Goal: Check status: Check status

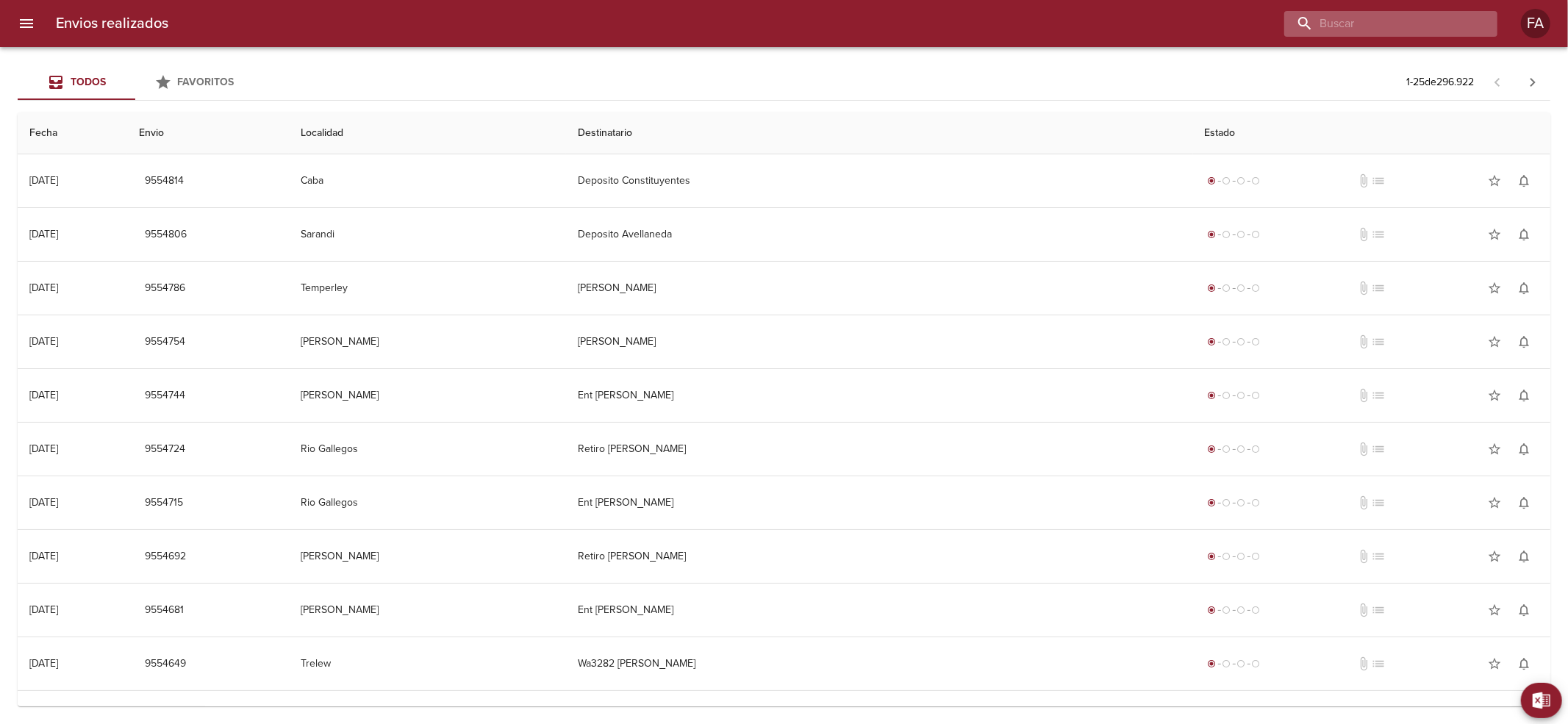
click at [1439, 33] on input "buscar" at bounding box center [1377, 23] width 188 height 26
paste input "[PERSON_NAME]"
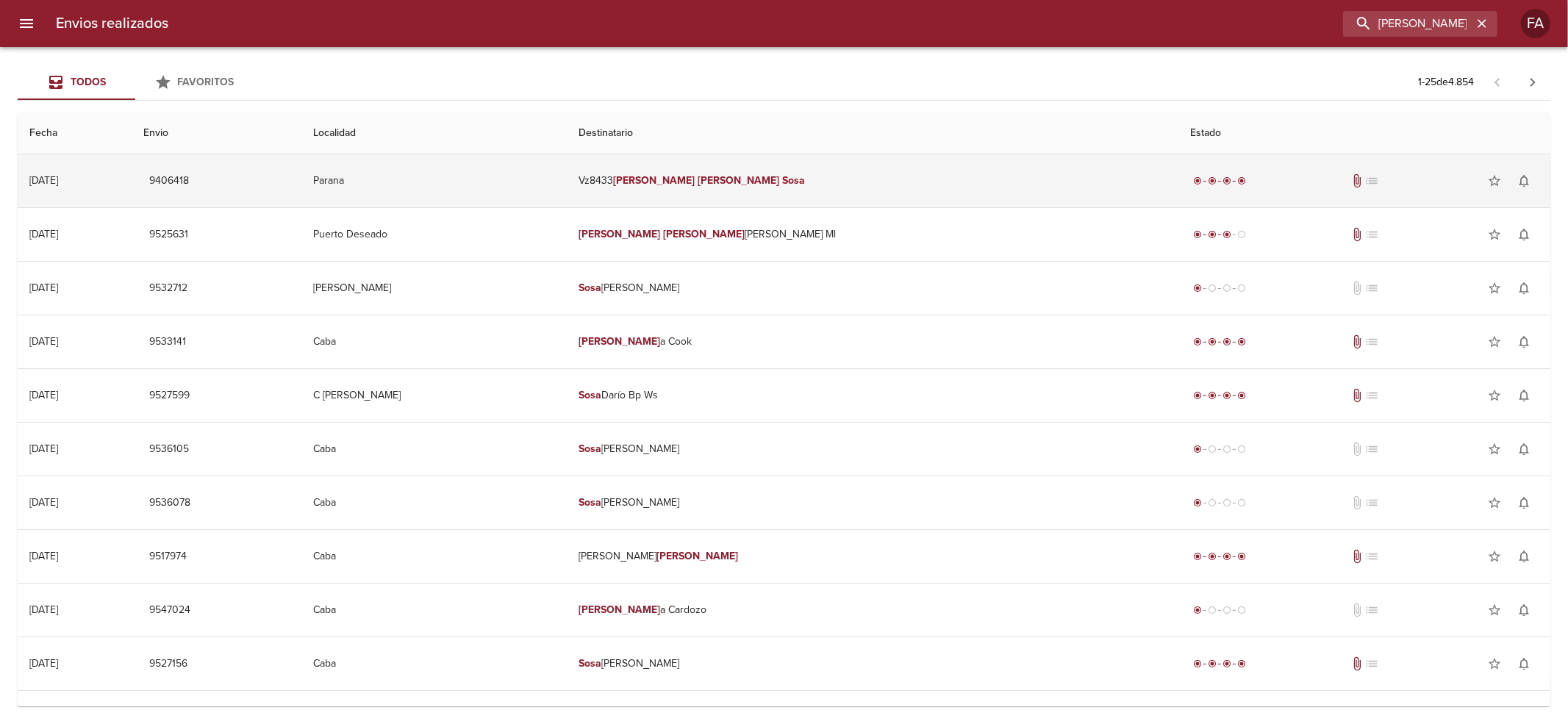
click at [933, 198] on td "Vz8433 [PERSON_NAME]" at bounding box center [872, 181] width 612 height 53
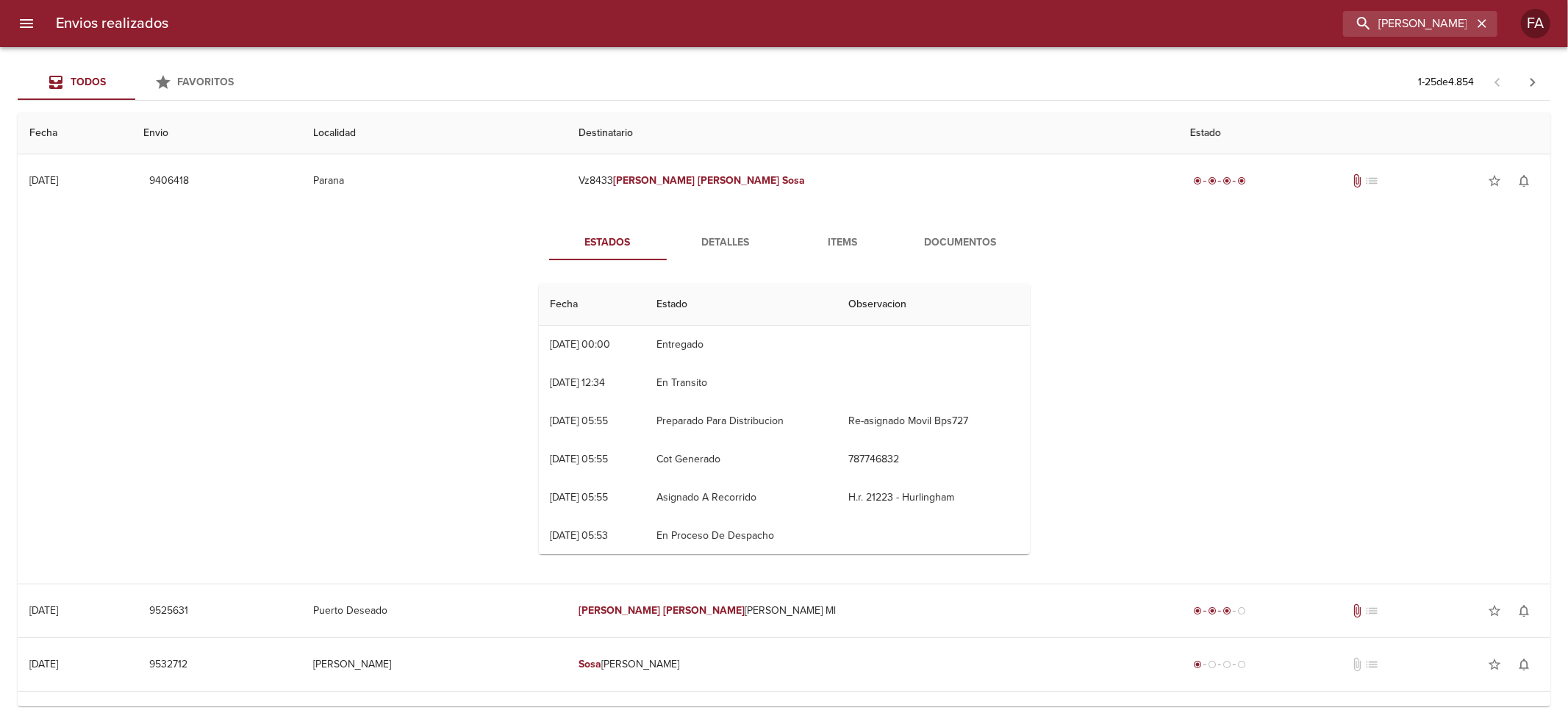
click at [974, 236] on span "Documentos" at bounding box center [961, 243] width 100 height 19
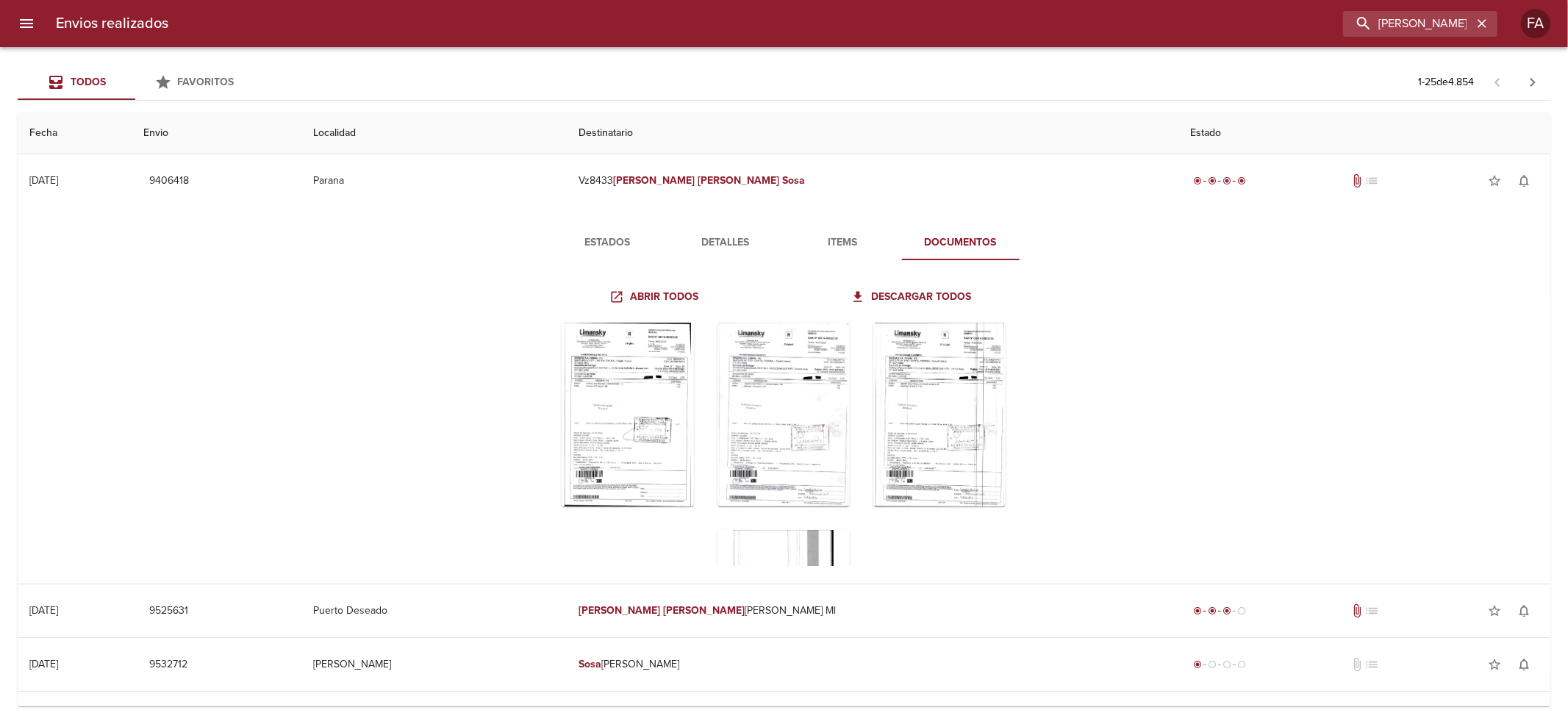
scroll to position [98, 0]
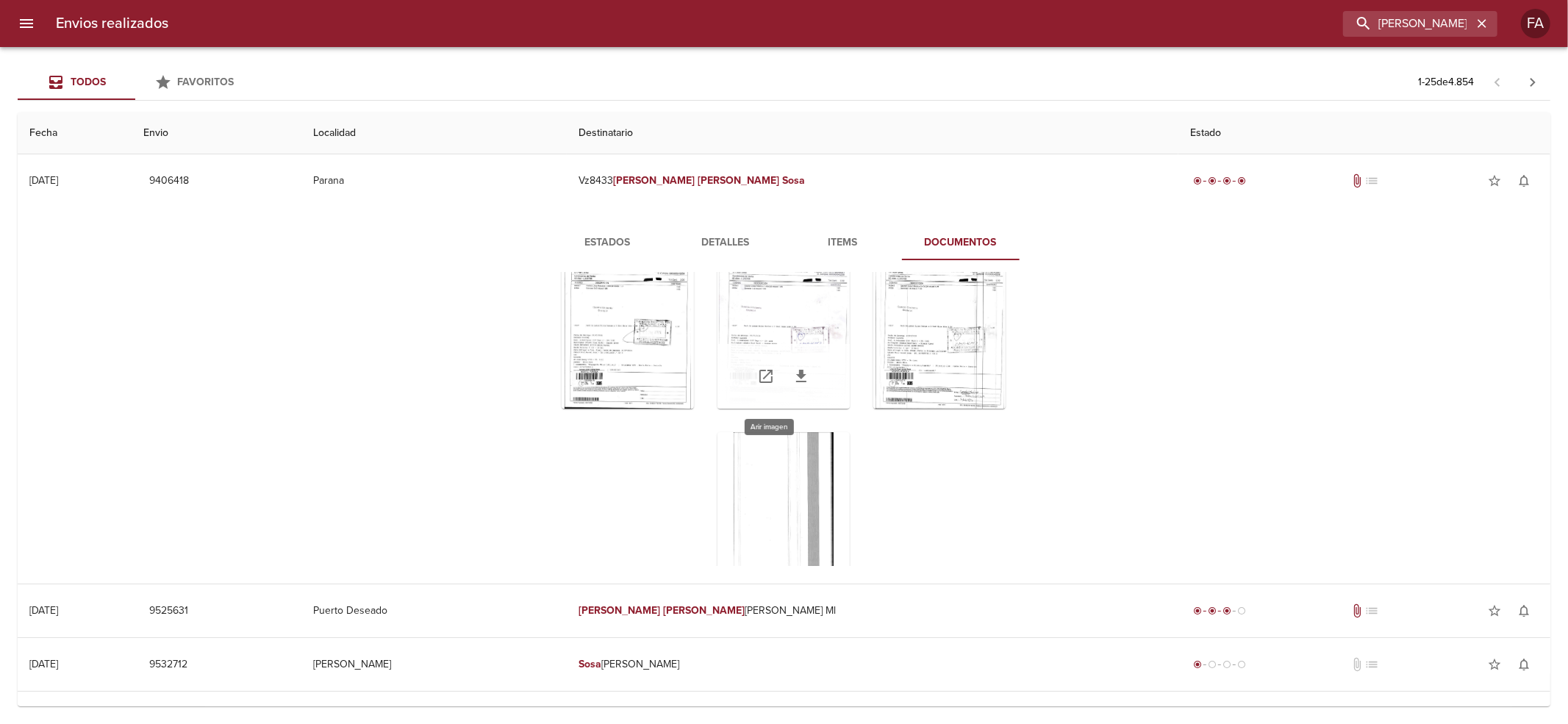
click at [813, 322] on div "Tabla de envíos del cliente" at bounding box center [784, 317] width 132 height 184
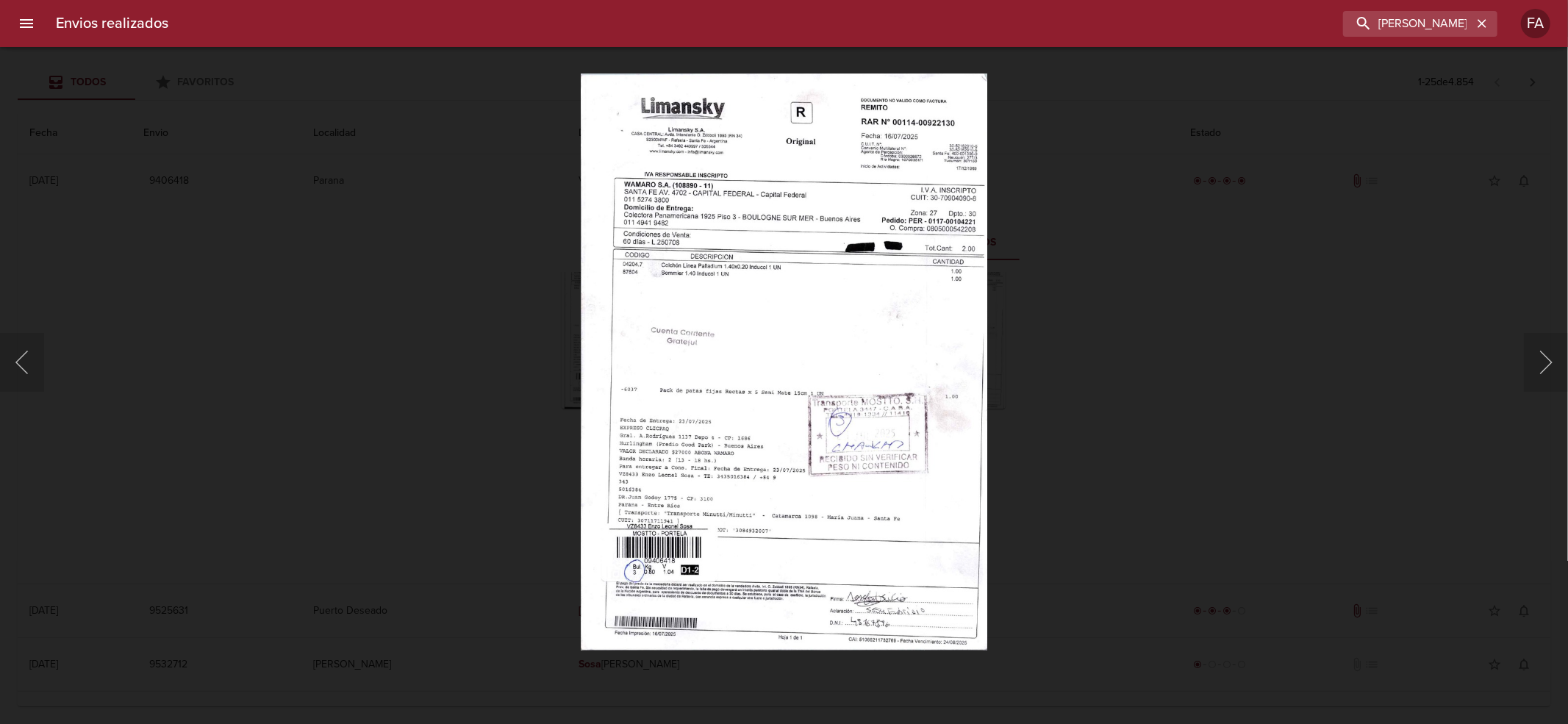
drag, startPoint x: 1363, startPoint y: 3, endPoint x: 990, endPoint y: 115, distance: 389.5
click at [990, 115] on div "Lightbox" at bounding box center [784, 362] width 1568 height 724
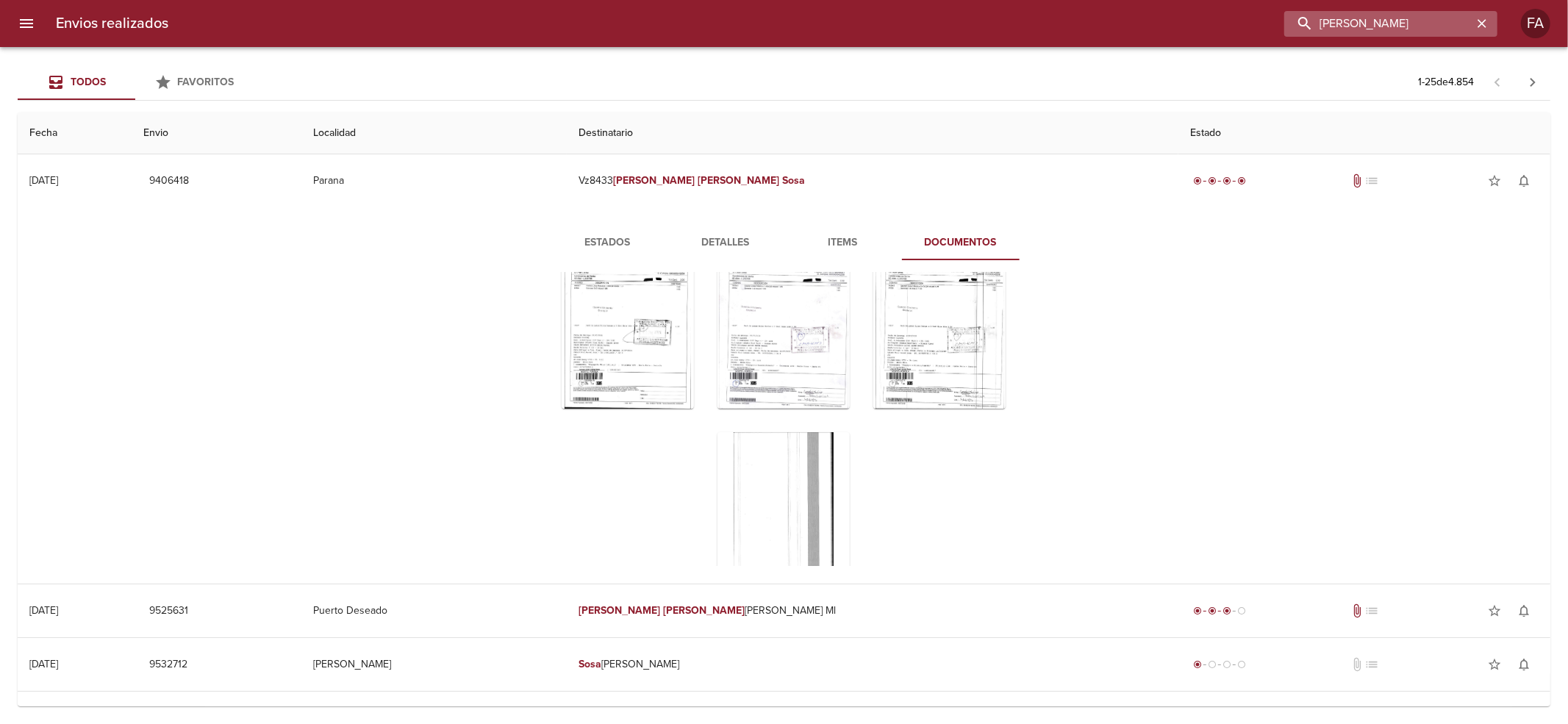
click at [1442, 27] on input "[PERSON_NAME]" at bounding box center [1377, 23] width 188 height 26
paste input "9519226"
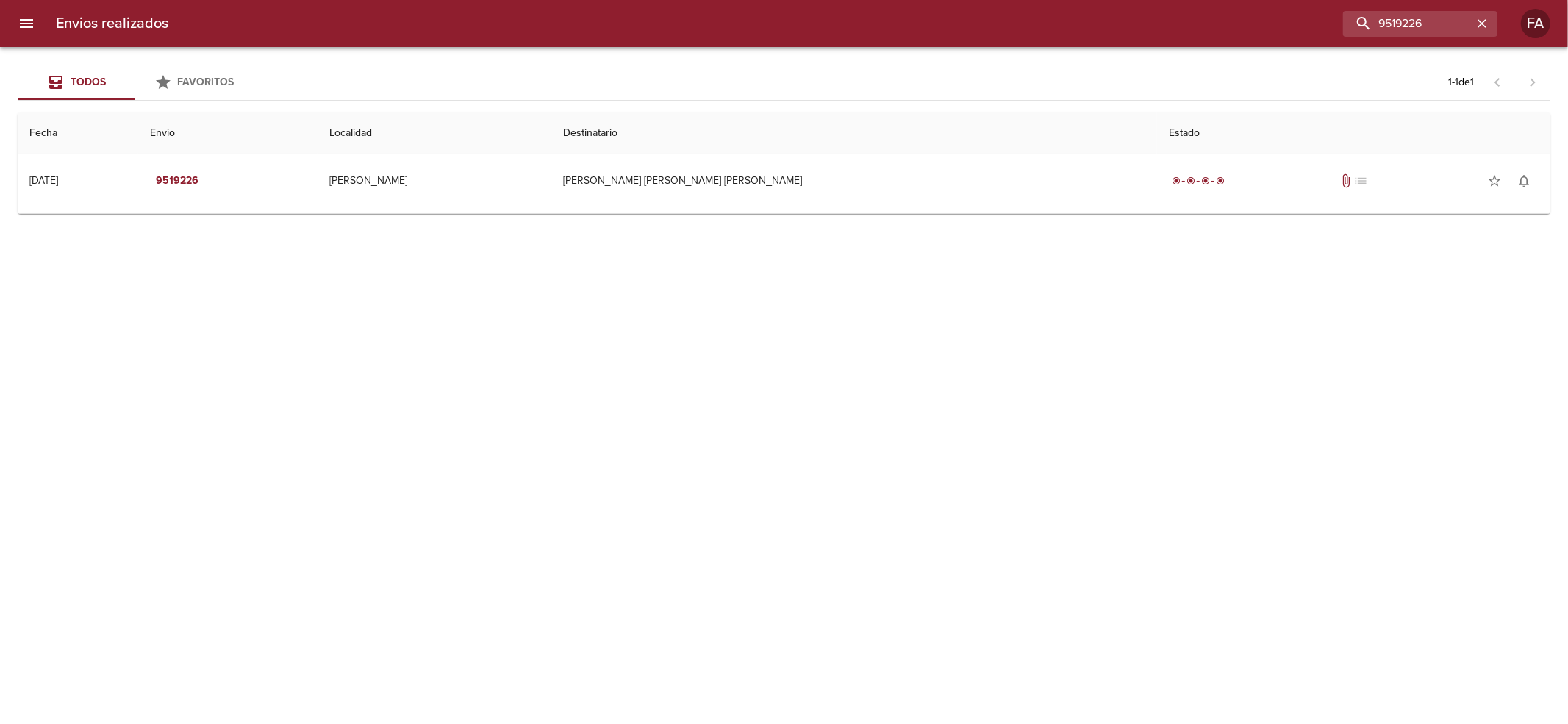
click at [945, 219] on div "Todos Favoritos 1 - 1 de 1 Fecha Envio Localidad Destinatario Estado [DATE] [DA…" at bounding box center [784, 385] width 1568 height 677
drag, startPoint x: 894, startPoint y: 190, endPoint x: 871, endPoint y: 212, distance: 31.8
click at [892, 192] on td "[PERSON_NAME] [PERSON_NAME] [PERSON_NAME]" at bounding box center [854, 181] width 606 height 53
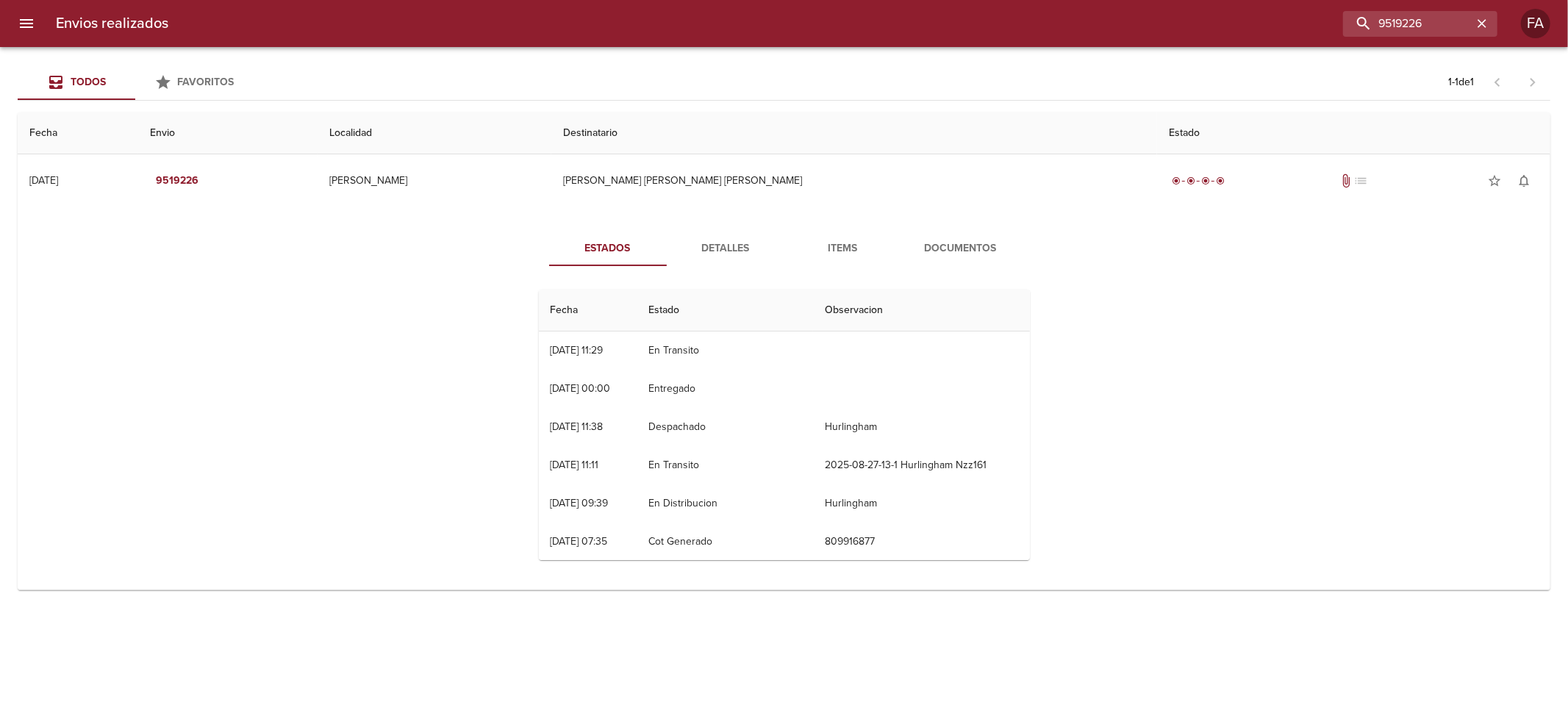
click at [939, 263] on button "Documentos" at bounding box center [961, 248] width 117 height 35
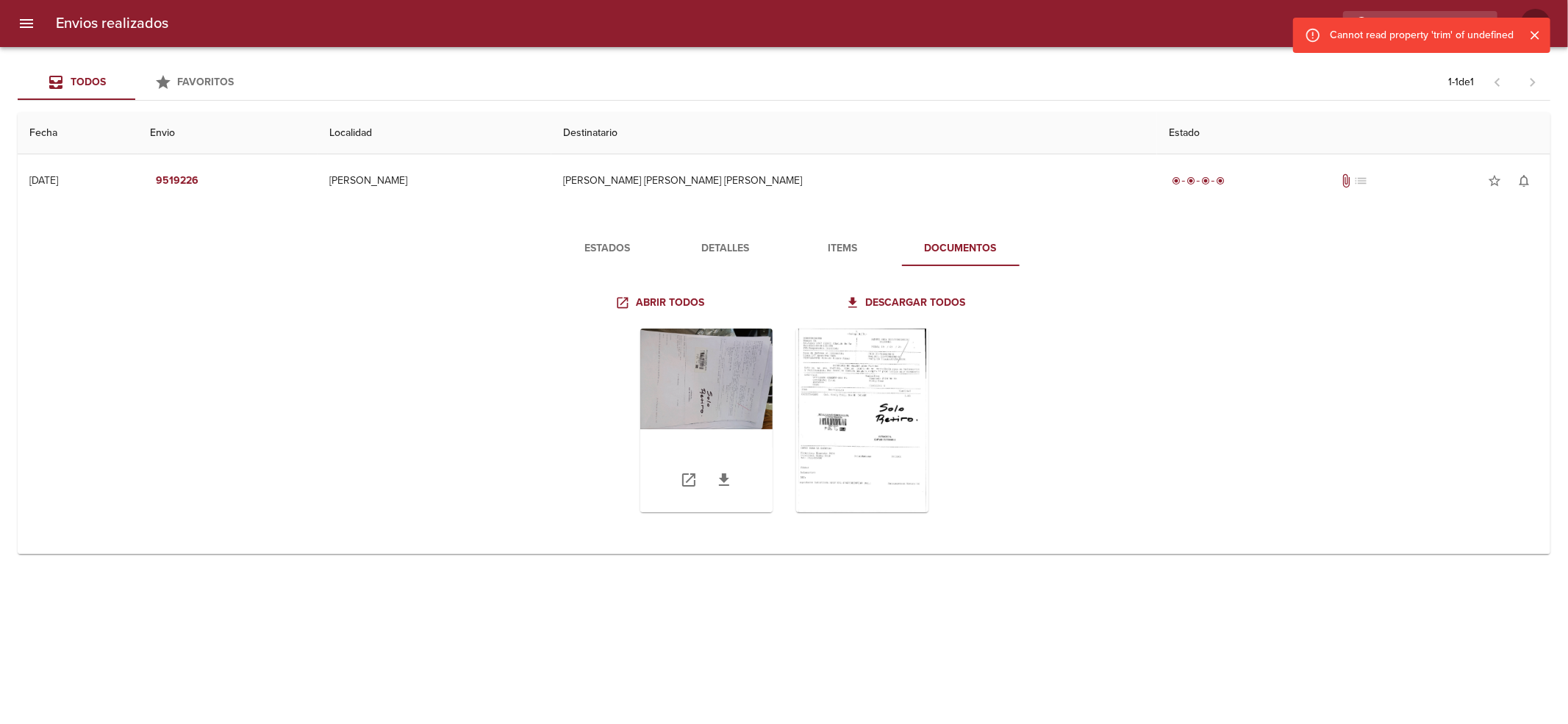
drag, startPoint x: 641, startPoint y: 321, endPoint x: 652, endPoint y: 334, distance: 17.0
click at [652, 334] on div "Tabla de envíos del cliente" at bounding box center [784, 420] width 491 height 207
click at [688, 362] on div "Tabla de envíos del cliente" at bounding box center [706, 420] width 132 height 184
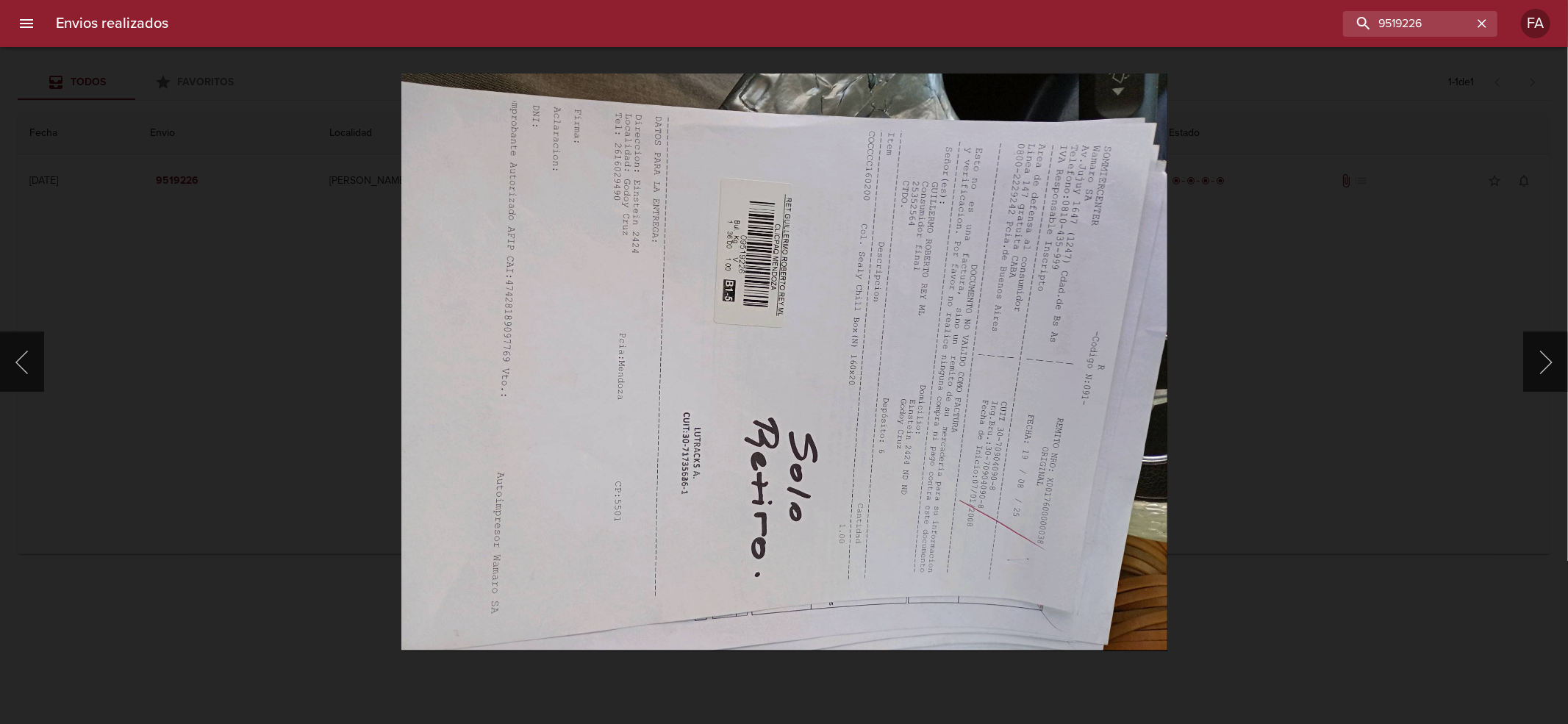
drag, startPoint x: 1315, startPoint y: 234, endPoint x: 1104, endPoint y: 283, distance: 216.6
click at [1315, 234] on div "Lightbox" at bounding box center [784, 362] width 1568 height 724
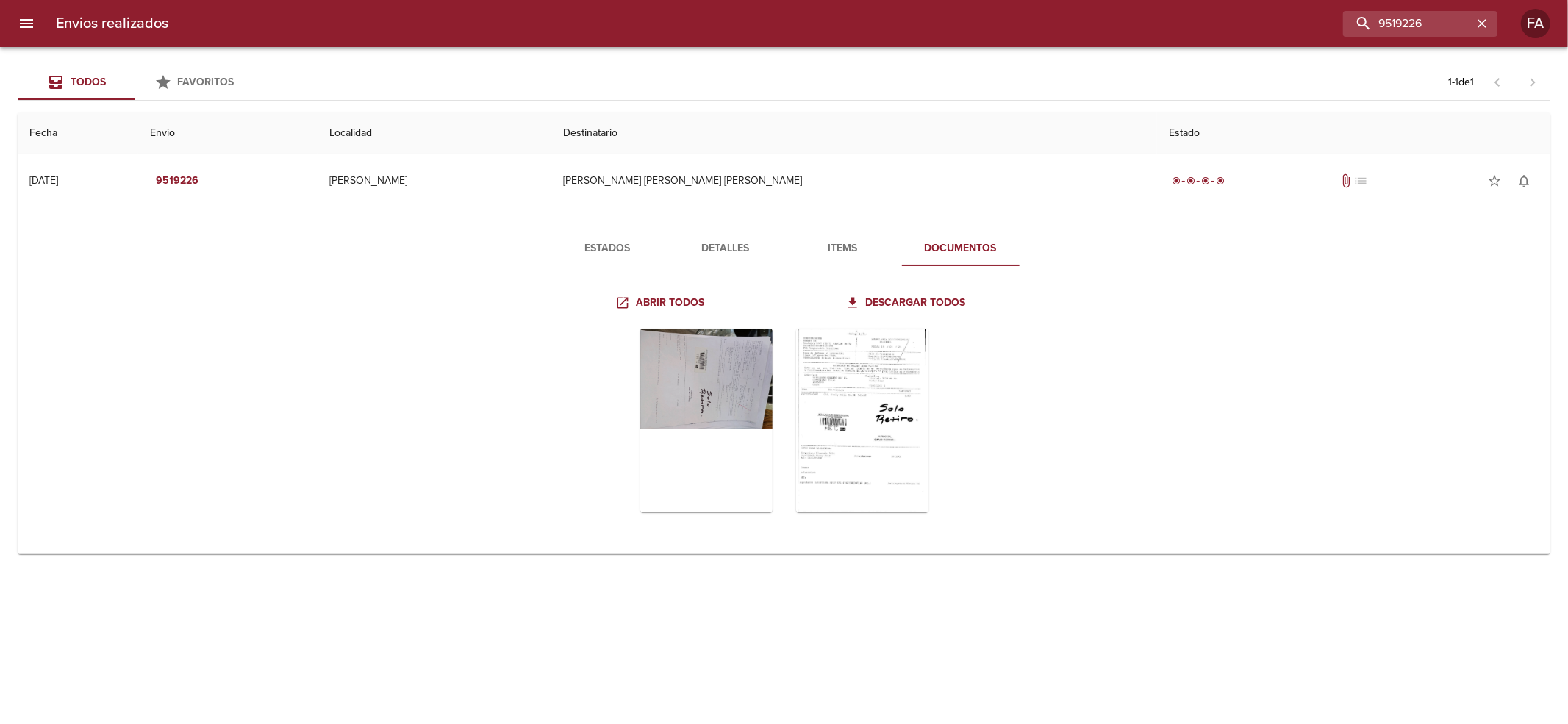
click at [757, 253] on span "Detalles" at bounding box center [725, 248] width 100 height 19
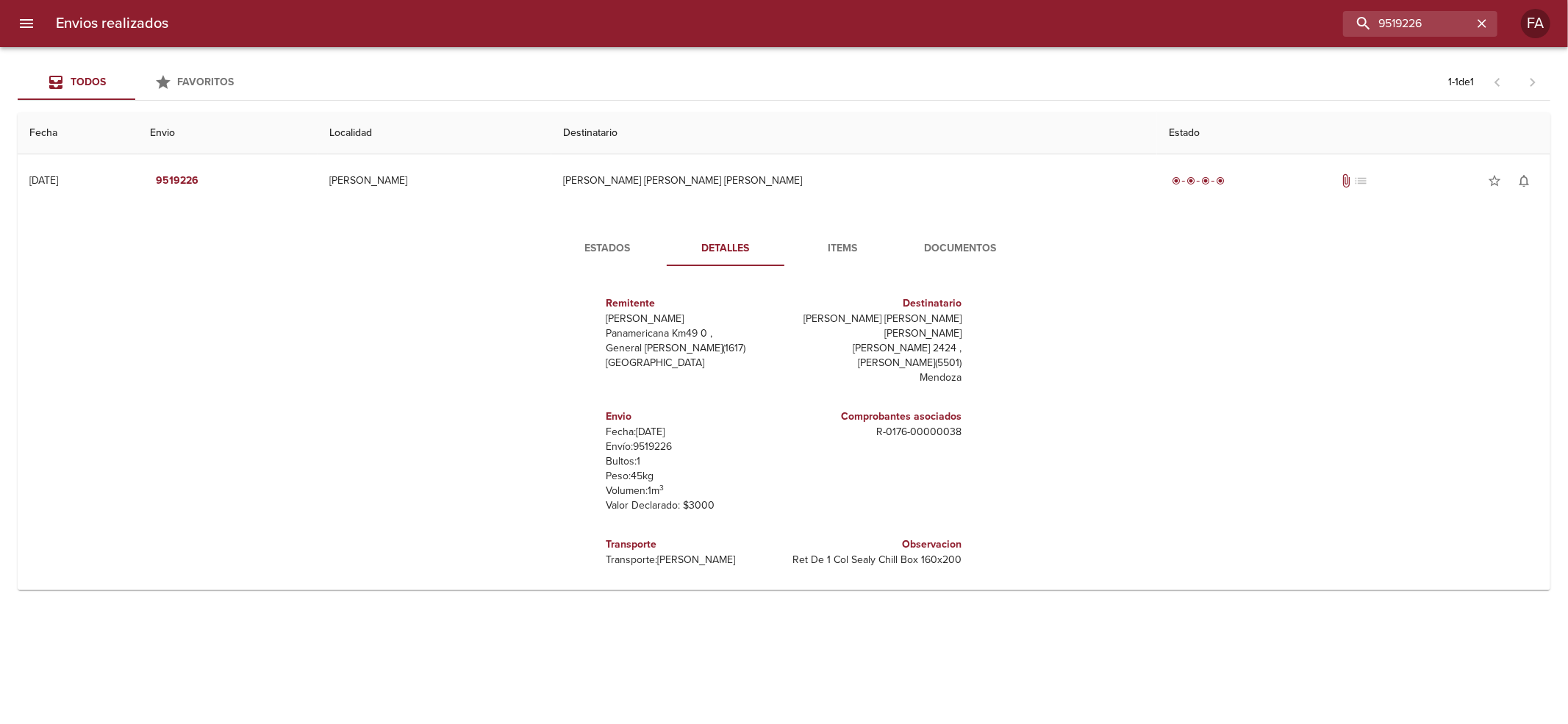
click at [623, 247] on span "Estados" at bounding box center [607, 248] width 100 height 19
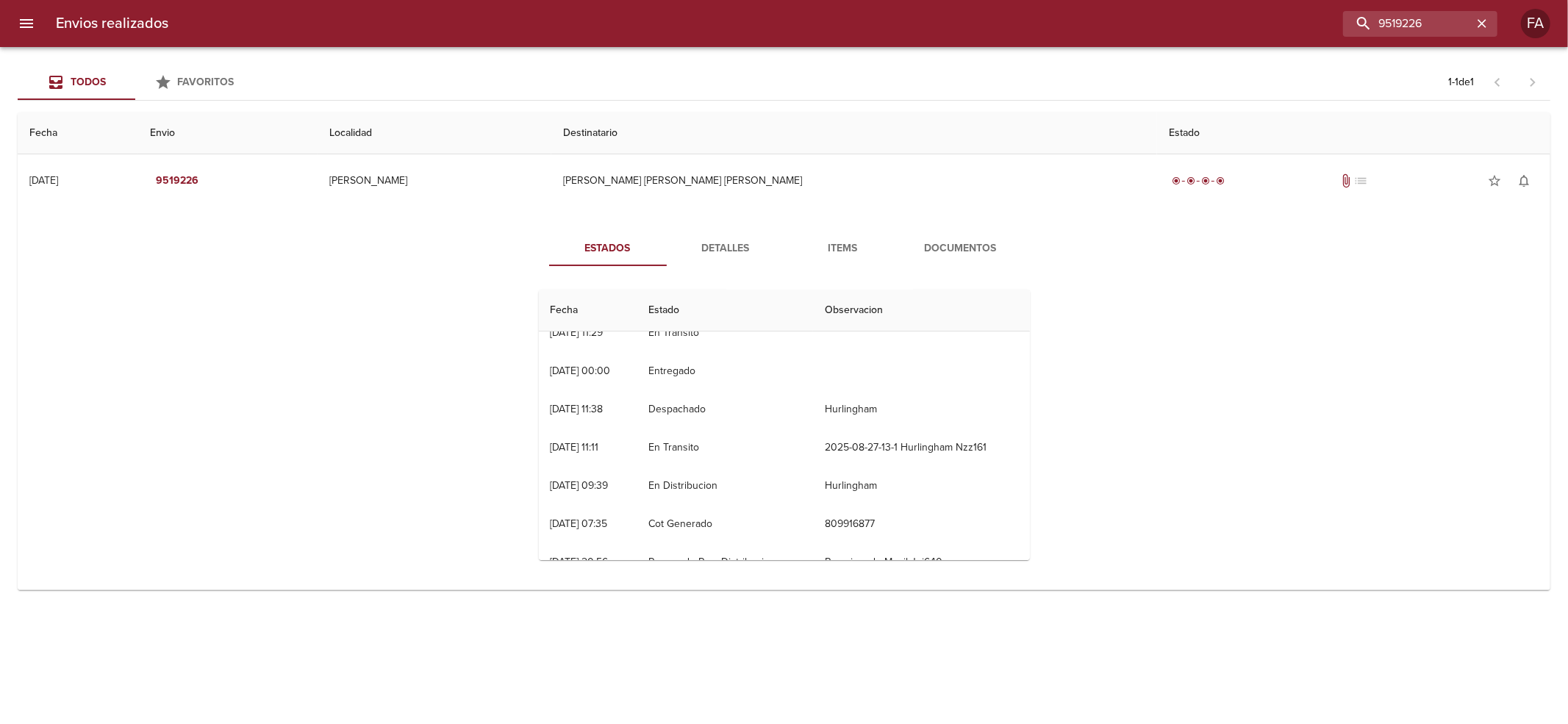
scroll to position [0, 0]
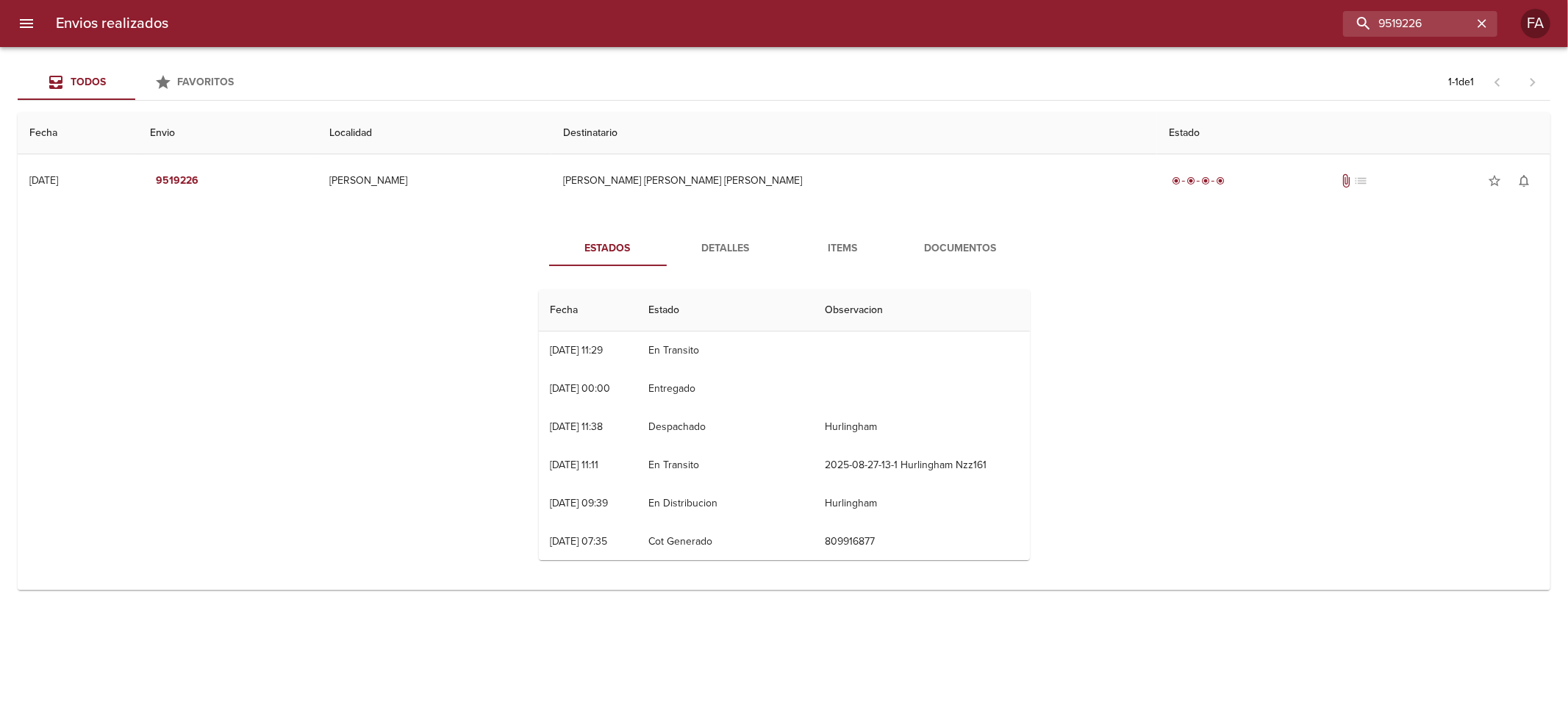
click at [756, 260] on button "Detalles" at bounding box center [725, 248] width 117 height 35
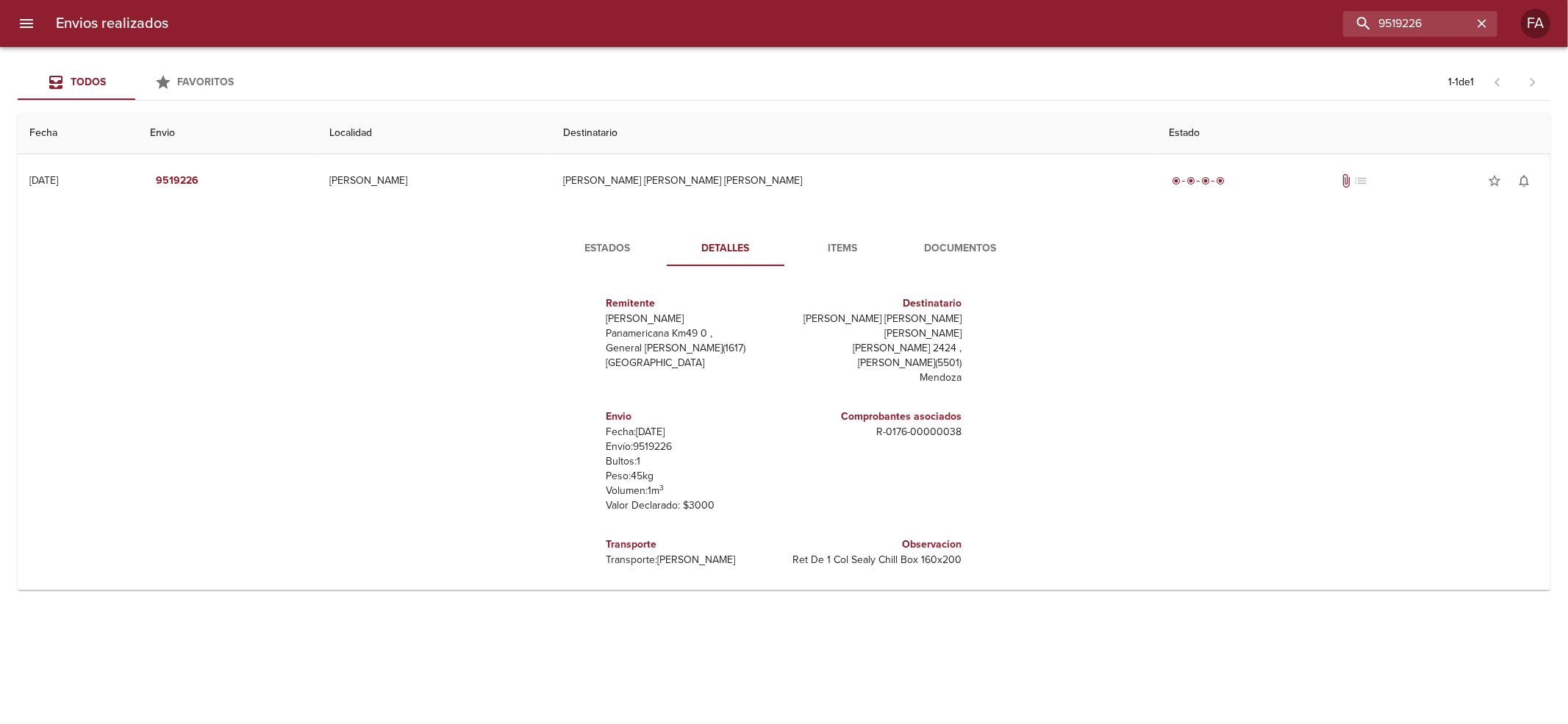
click at [665, 440] on p "Envío: 9519226" at bounding box center [692, 447] width 172 height 15
copy p "9519226"
click at [1433, 22] on input "9519226" at bounding box center [1377, 23] width 188 height 26
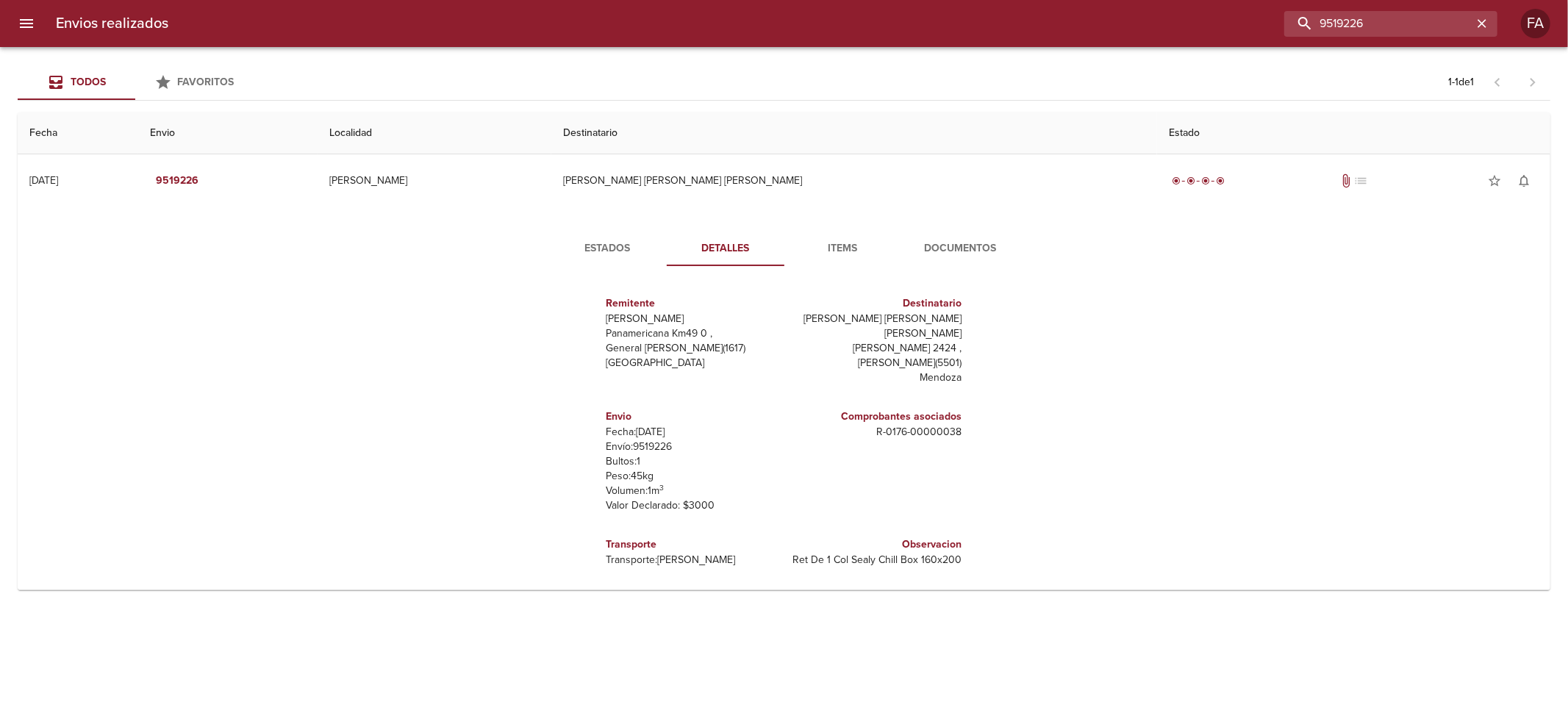
paste input "[PERSON_NAME]"
type input "[PERSON_NAME]"
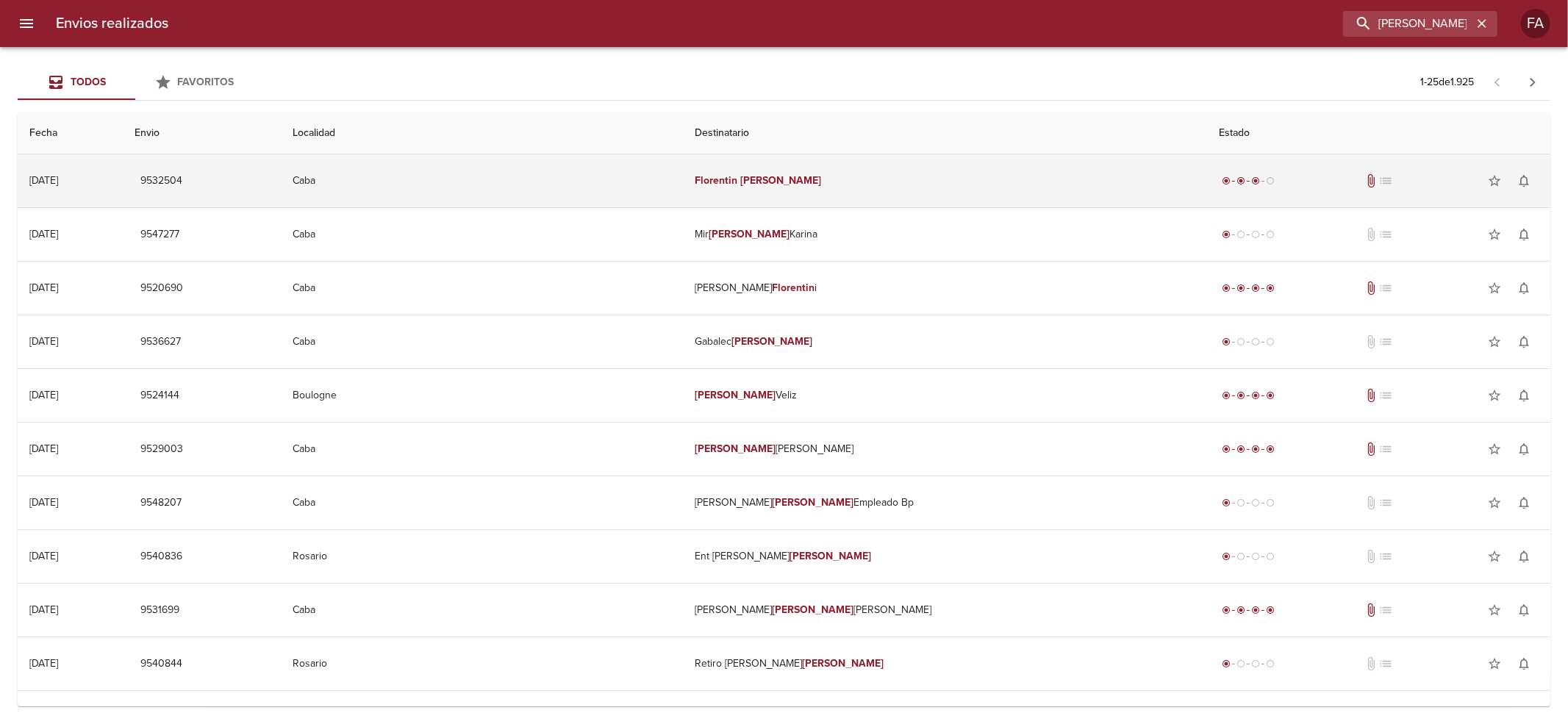
click at [703, 201] on td "[PERSON_NAME]" at bounding box center [945, 181] width 524 height 53
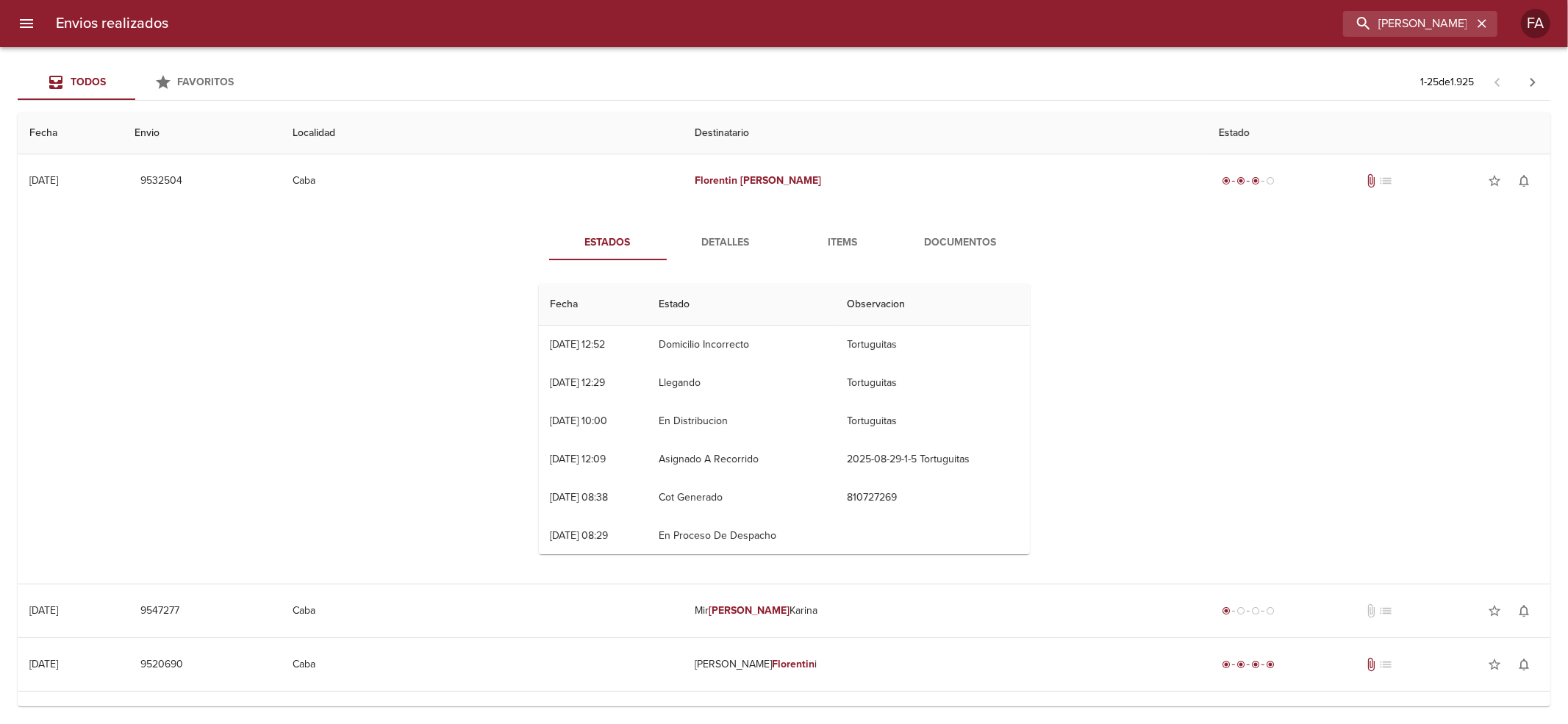
click at [924, 261] on div "Estados Detalles Items Documentos Fecha Estado Observacion 29/08 [DATE] 12:52 D…" at bounding box center [784, 396] width 529 height 341
click at [968, 247] on span "Documentos" at bounding box center [961, 243] width 100 height 19
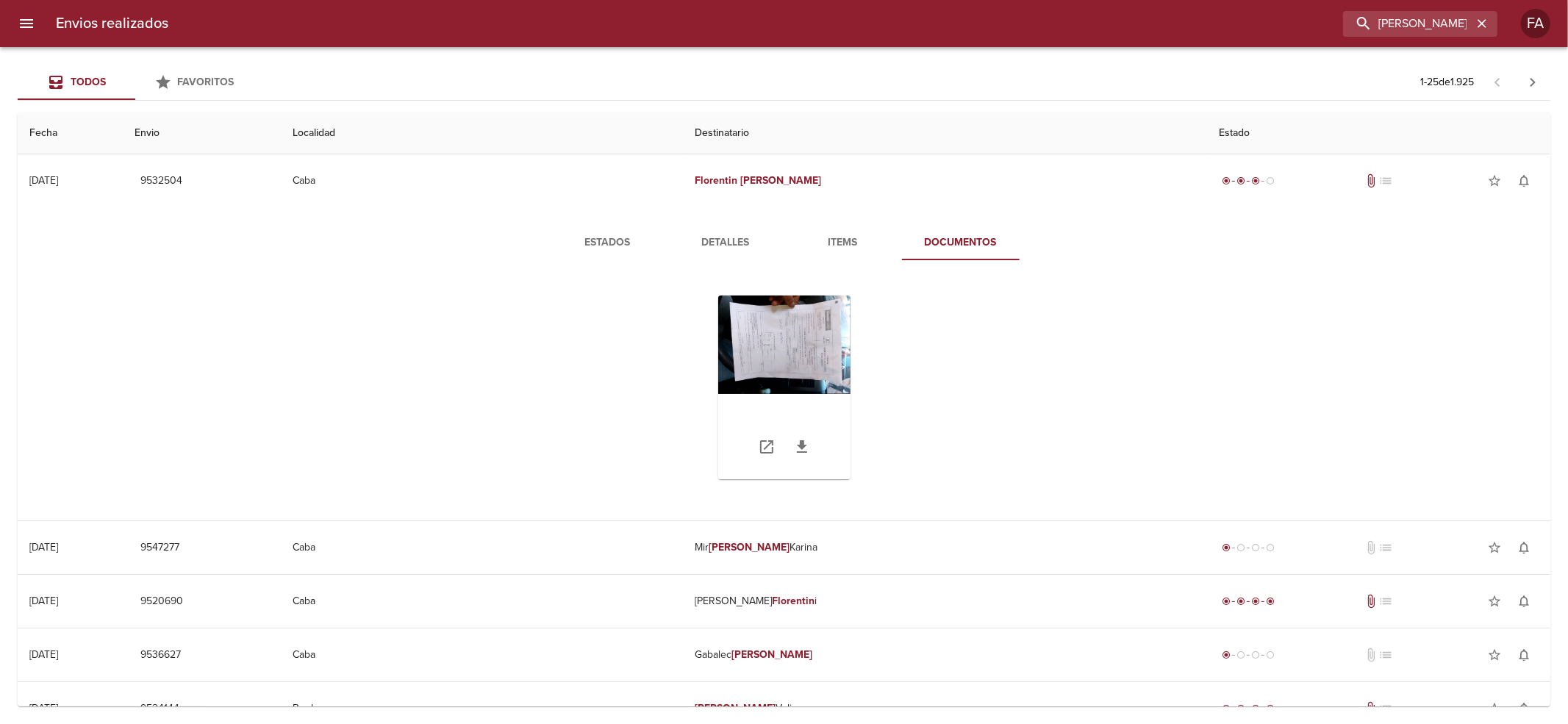
click at [815, 334] on div "Tabla de envíos del cliente" at bounding box center [784, 388] width 132 height 184
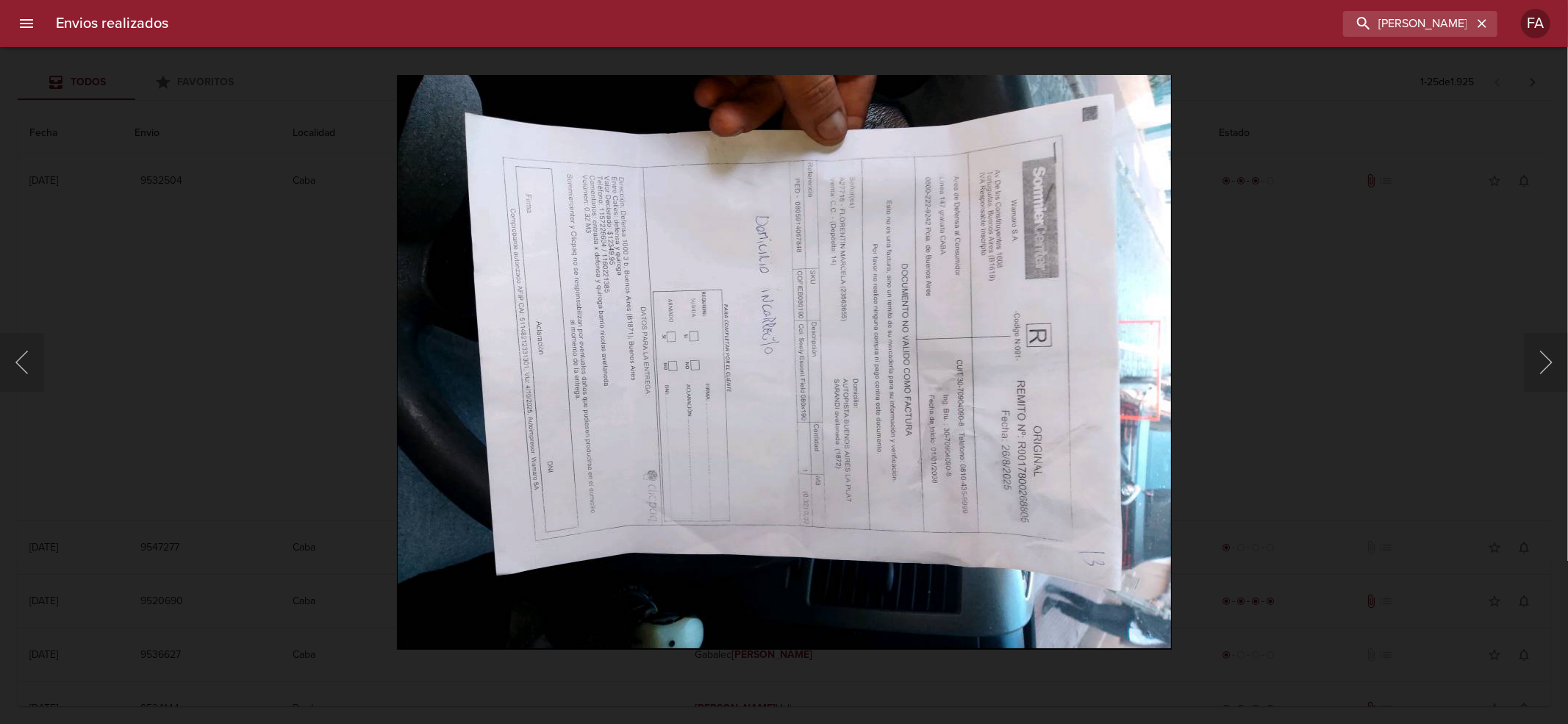
click at [1202, 301] on div "Lightbox" at bounding box center [784, 362] width 1568 height 724
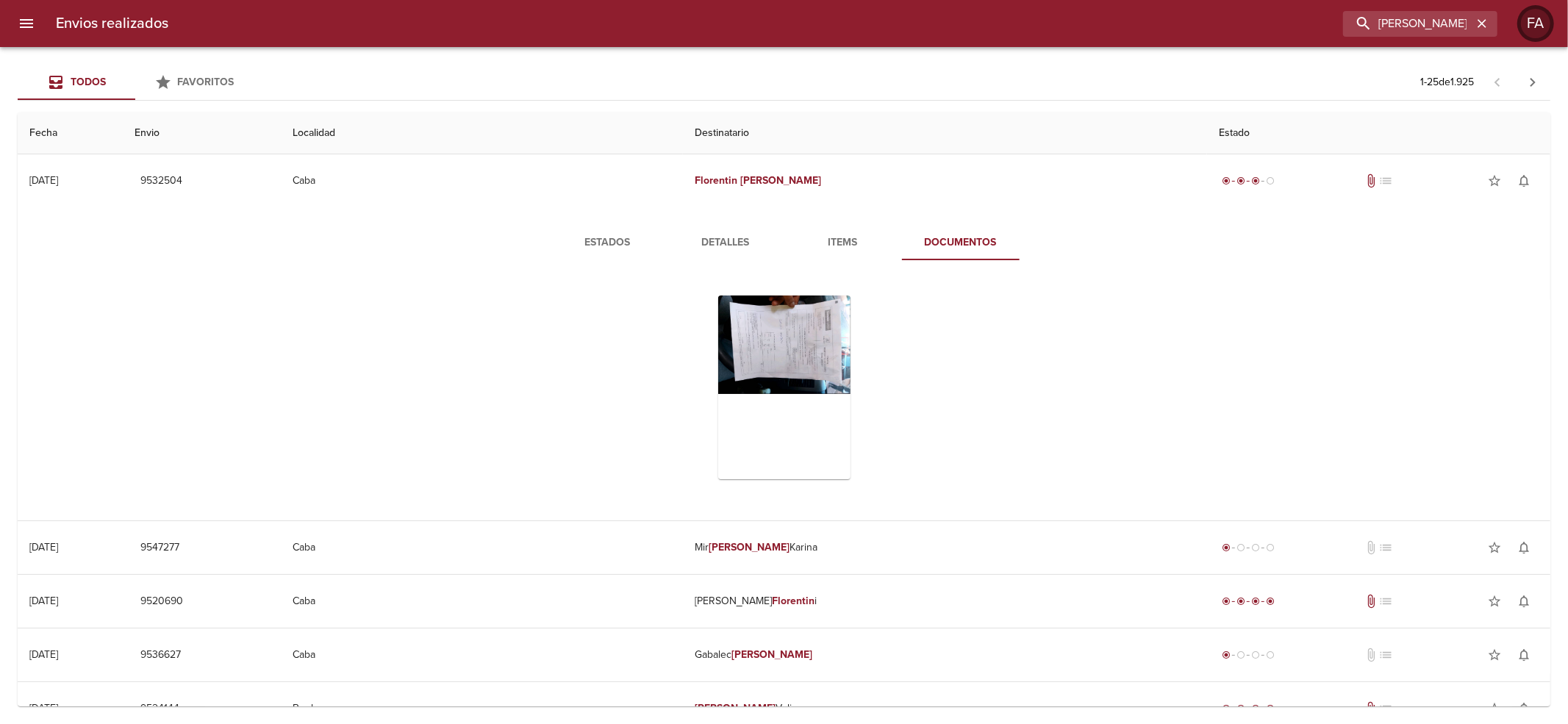
click at [1520, 34] on div at bounding box center [1535, 24] width 37 height 37
